Goal: Task Accomplishment & Management: Manage account settings

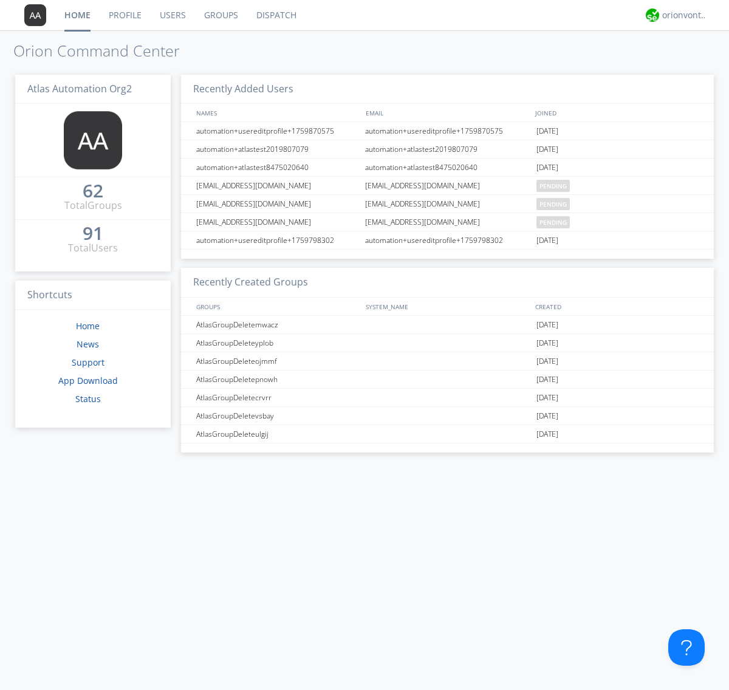
click at [172, 15] on link "Users" at bounding box center [173, 15] width 44 height 30
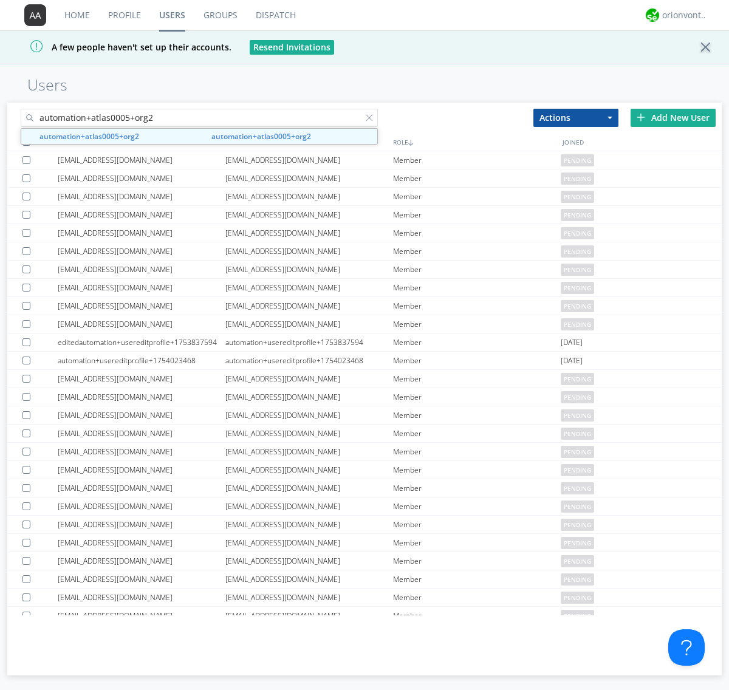
type input "automation+atlas0005+org2"
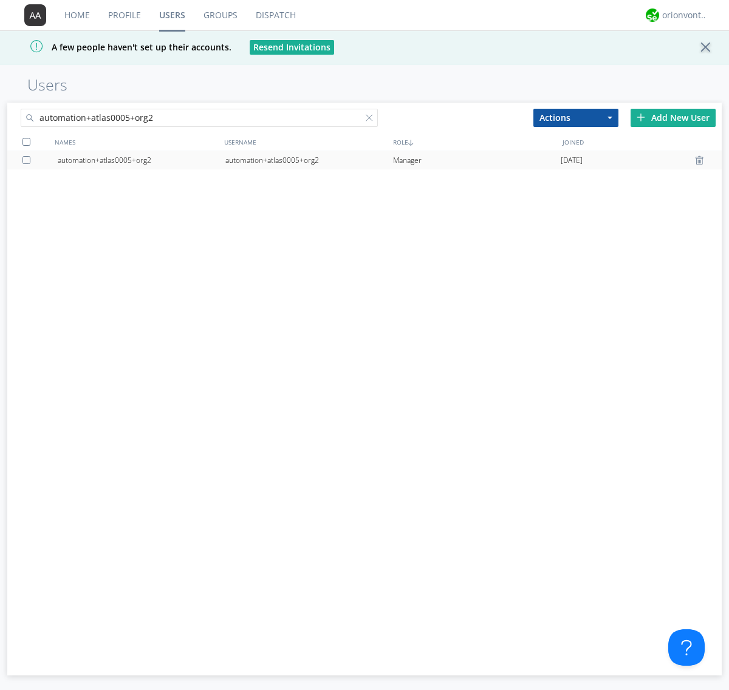
click at [309, 160] on div "automation+atlas0005+org2" at bounding box center [309, 160] width 168 height 18
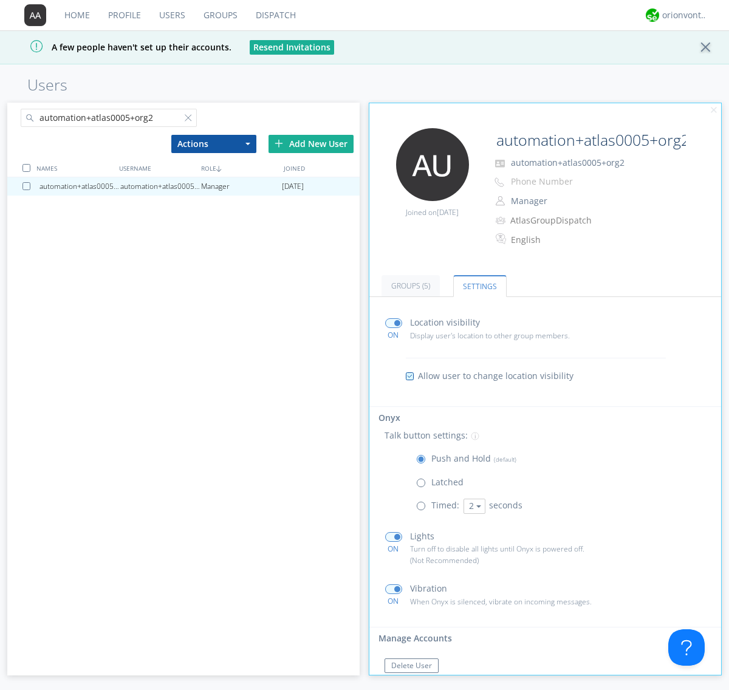
click at [424, 509] on span at bounding box center [423, 508] width 15 height 15
click at [0, 0] on input "radio" at bounding box center [0, 0] width 0 height 0
click at [473, 506] on button "2" at bounding box center [475, 506] width 22 height 15
click at [0, 0] on link "5" at bounding box center [0, 0] width 0 height 0
click at [473, 506] on button "5" at bounding box center [475, 506] width 22 height 15
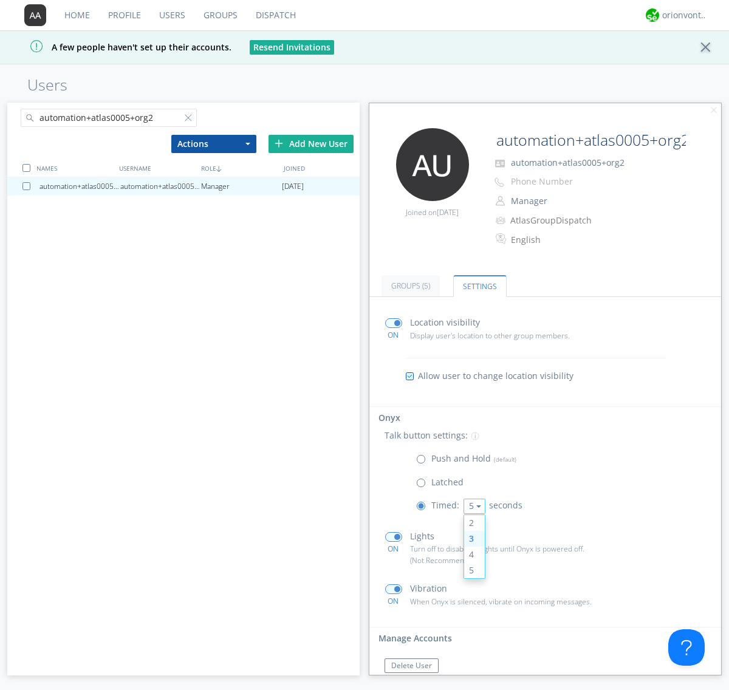
click at [473, 538] on link "3" at bounding box center [474, 539] width 21 height 16
click at [424, 462] on span at bounding box center [423, 462] width 15 height 15
click at [0, 0] on input "radio" at bounding box center [0, 0] width 0 height 0
